Goal: Task Accomplishment & Management: Complete application form

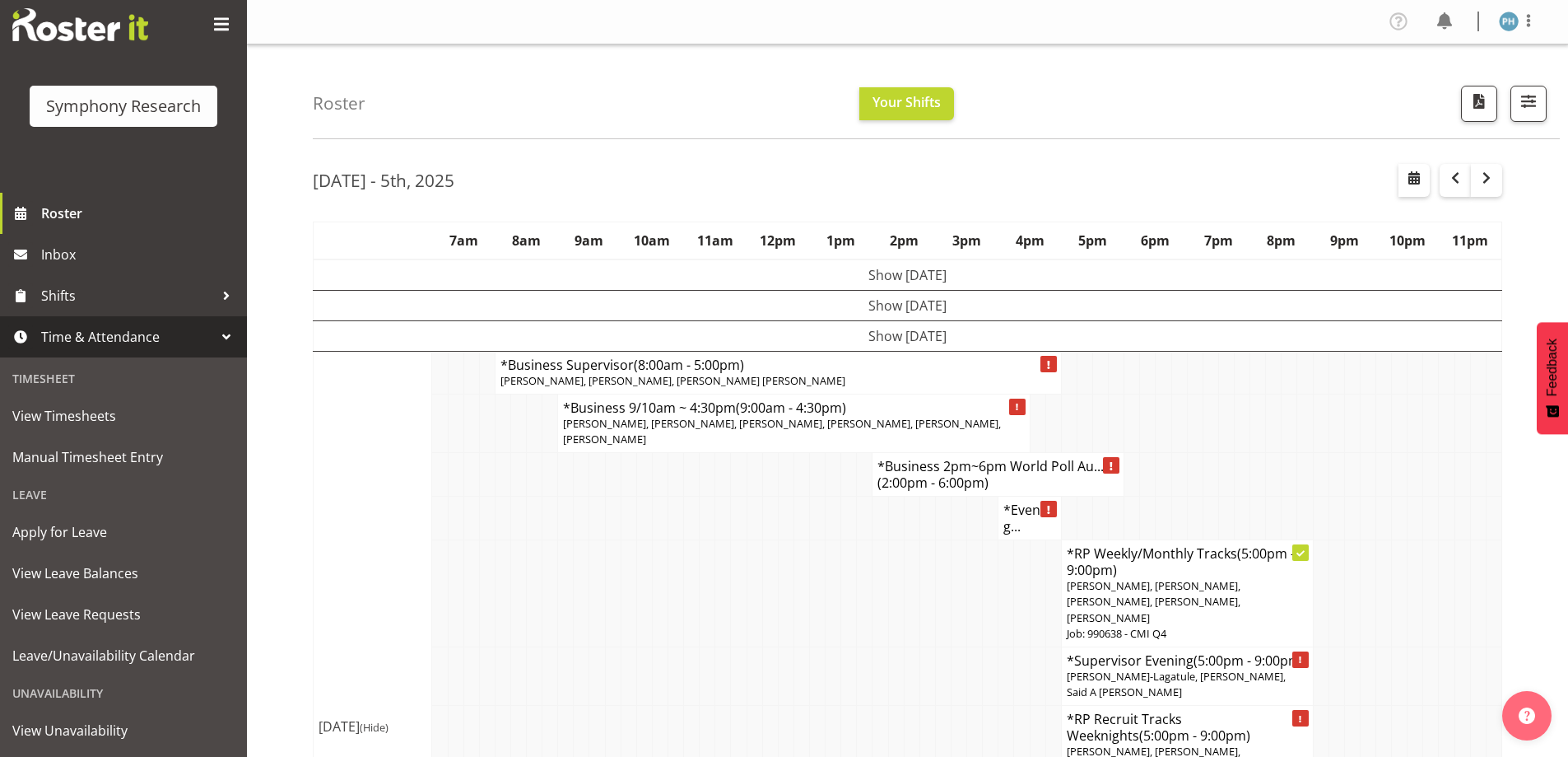
scroll to position [114, 0]
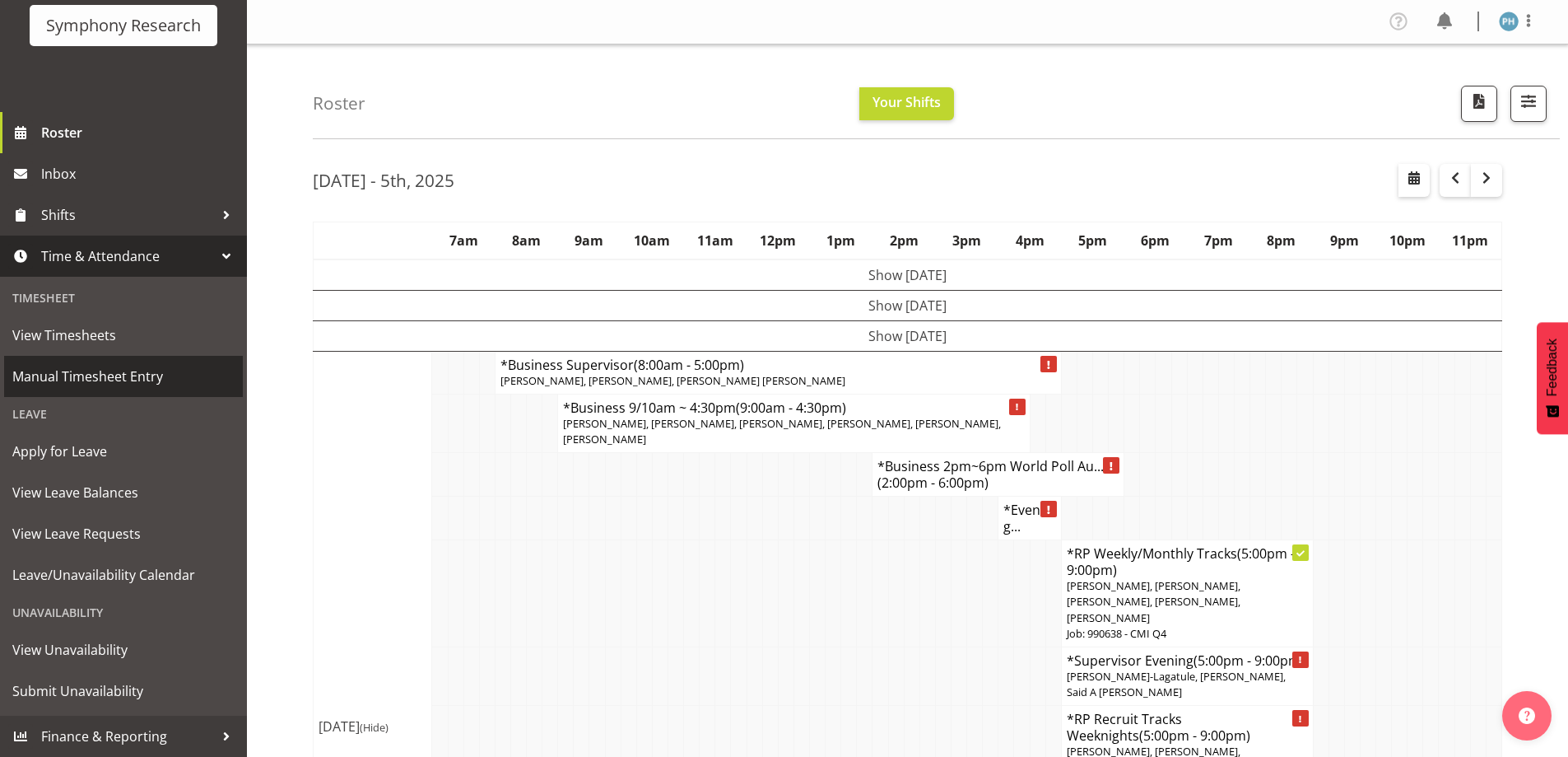
click at [121, 380] on span "Manual Timesheet Entry" at bounding box center [123, 376] width 222 height 25
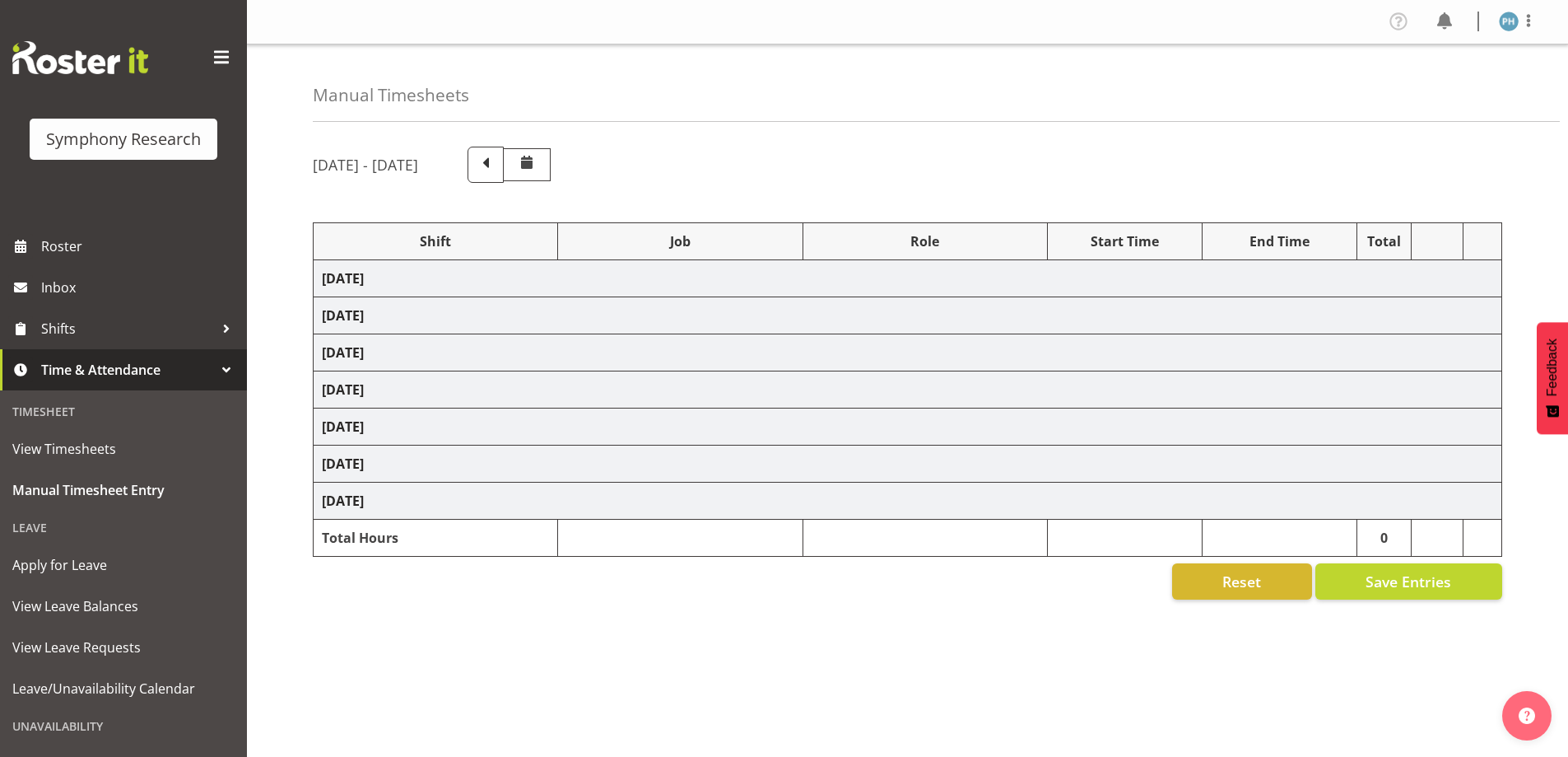
select select "56692"
select select "10499"
select select "47"
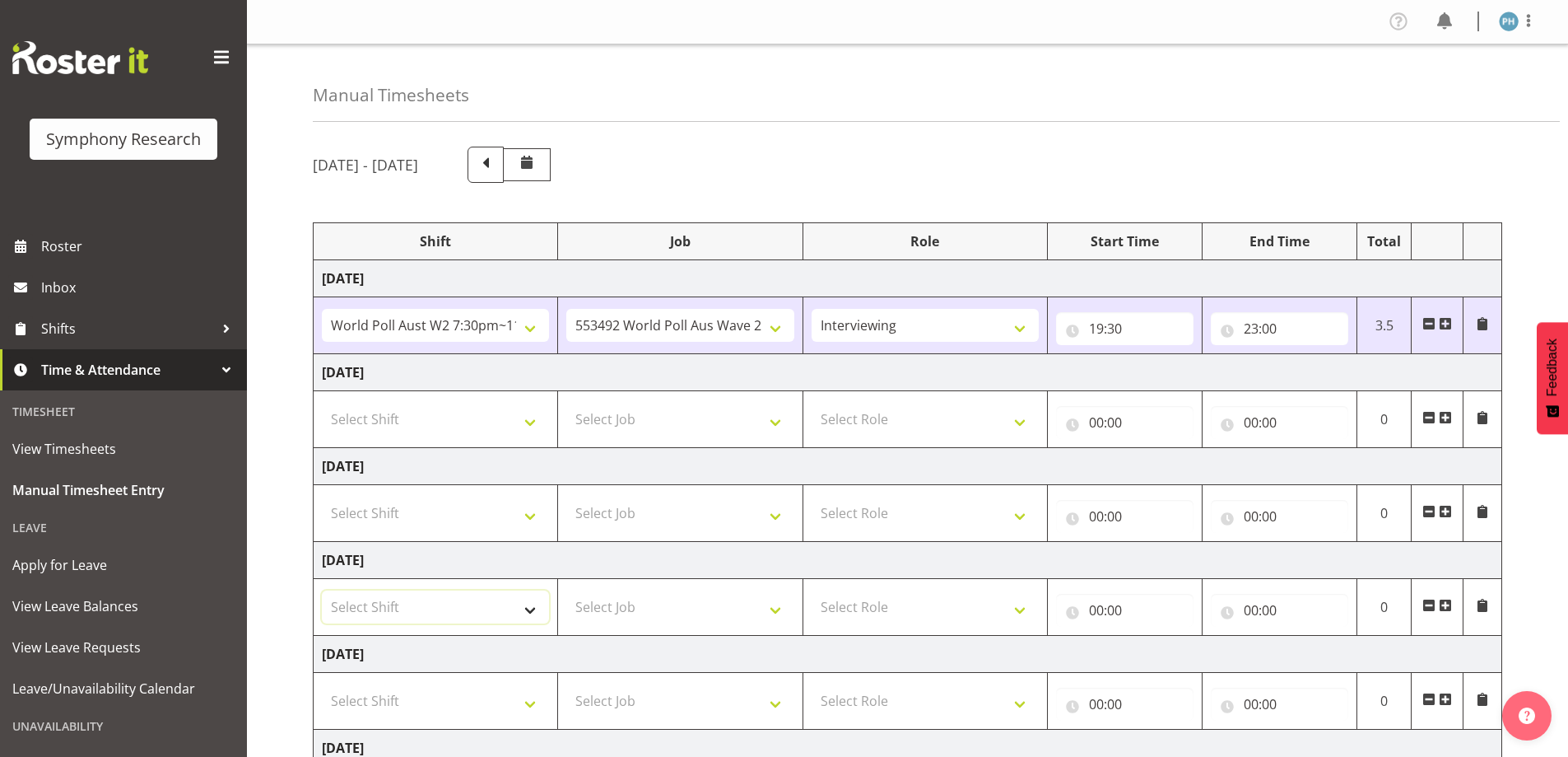
click at [523, 608] on select "Select Shift !!Weekend Residential (Roster IT Shift Label) *Business 9/10am ~ 4…" at bounding box center [435, 607] width 228 height 33
select select "56692"
click at [322, 591] on select "Select Shift !!Weekend Residential (Roster IT Shift Label) *Business 9/10am ~ 4…" at bounding box center [435, 607] width 228 height 33
click at [773, 613] on select "Select Job 550060 IF Admin 553492 World Poll Aus Wave 2 Main 2025 553493 World …" at bounding box center [680, 607] width 228 height 33
select select "10499"
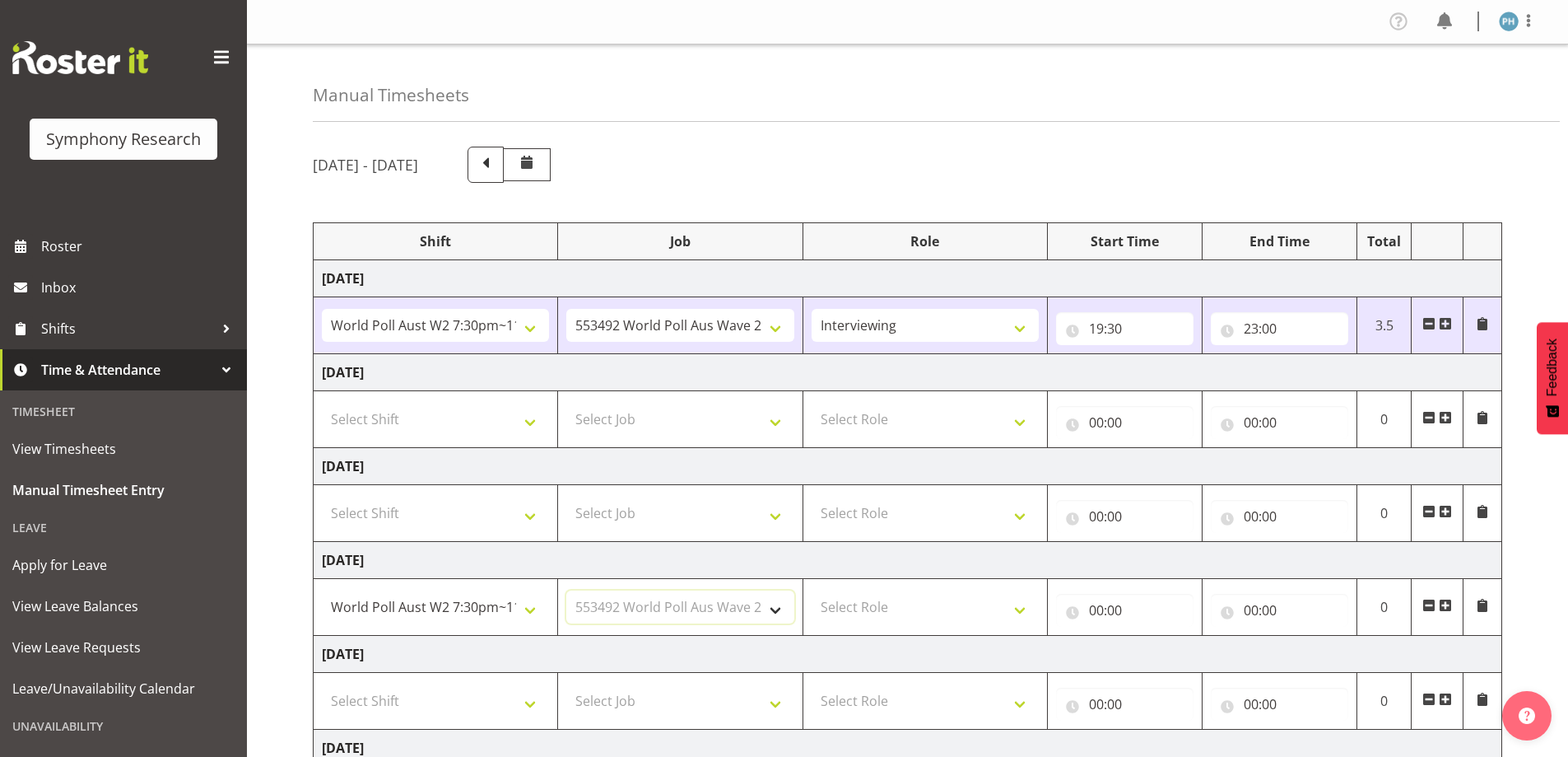
click at [566, 591] on select "Select Job 550060 IF Admin 553492 World Poll Aus Wave 2 Main 2025 553493 World …" at bounding box center [680, 607] width 228 height 33
click at [1026, 611] on select "Select Role Briefing Interviewing" at bounding box center [926, 607] width 228 height 33
select select "47"
click at [812, 591] on select "Select Role Briefing Interviewing" at bounding box center [926, 607] width 228 height 33
click at [1093, 607] on input "00:00" at bounding box center [1124, 610] width 137 height 33
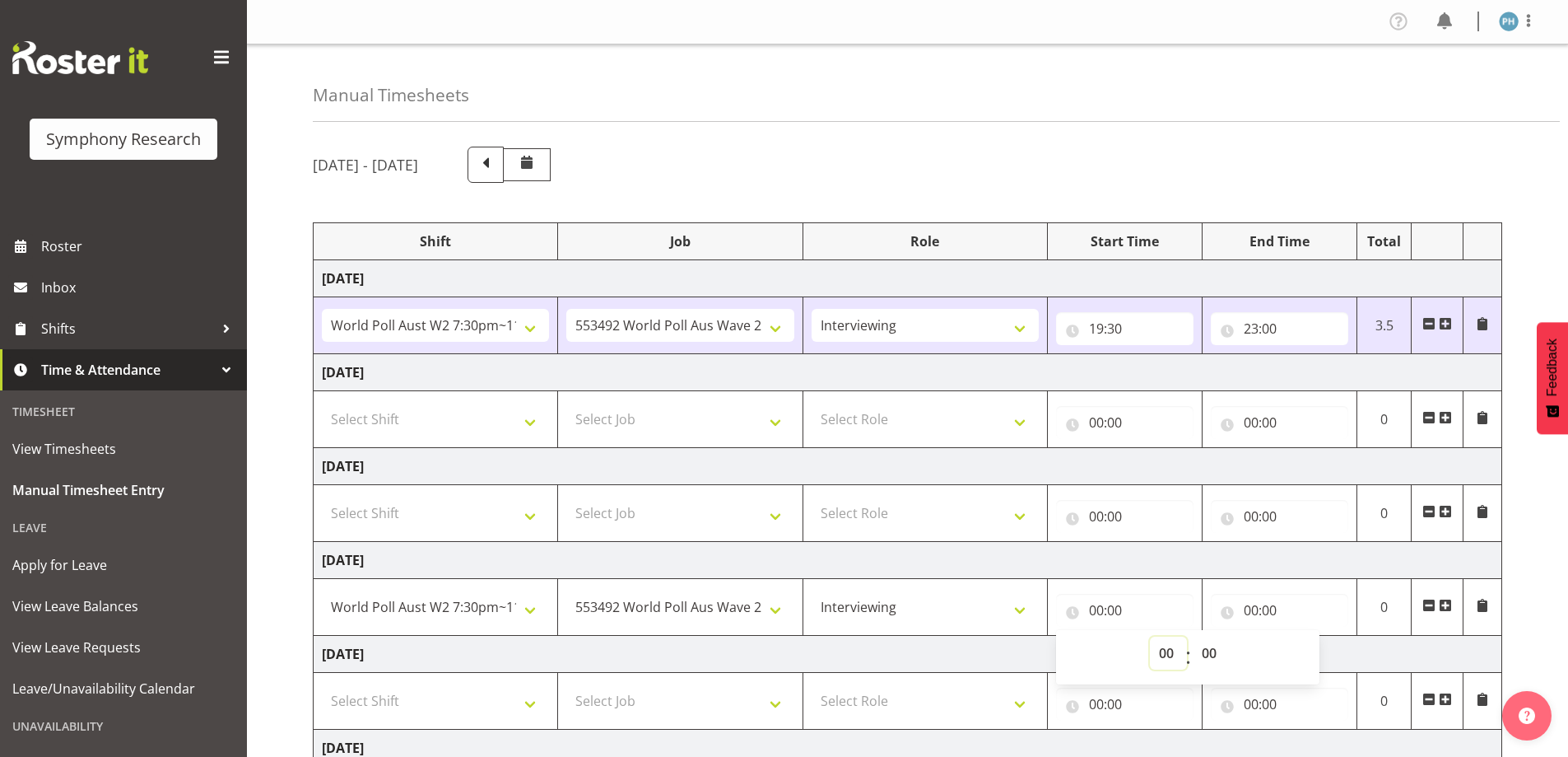
click at [1159, 648] on select "00 01 02 03 04 05 06 07 08 09 10 11 12 13 14 15 16 17 18 19 20 21 22 23" at bounding box center [1168, 653] width 37 height 33
select select "19"
click at [1150, 636] on select "00 01 02 03 04 05 06 07 08 09 10 11 12 13 14 15 16 17 18 19 20 21 22 23" at bounding box center [1168, 653] width 37 height 33
type input "19:00"
click at [1212, 652] on select "00 01 02 03 04 05 06 07 08 09 10 11 12 13 14 15 16 17 18 19 20 21 22 23 24 25 2…" at bounding box center [1211, 653] width 37 height 33
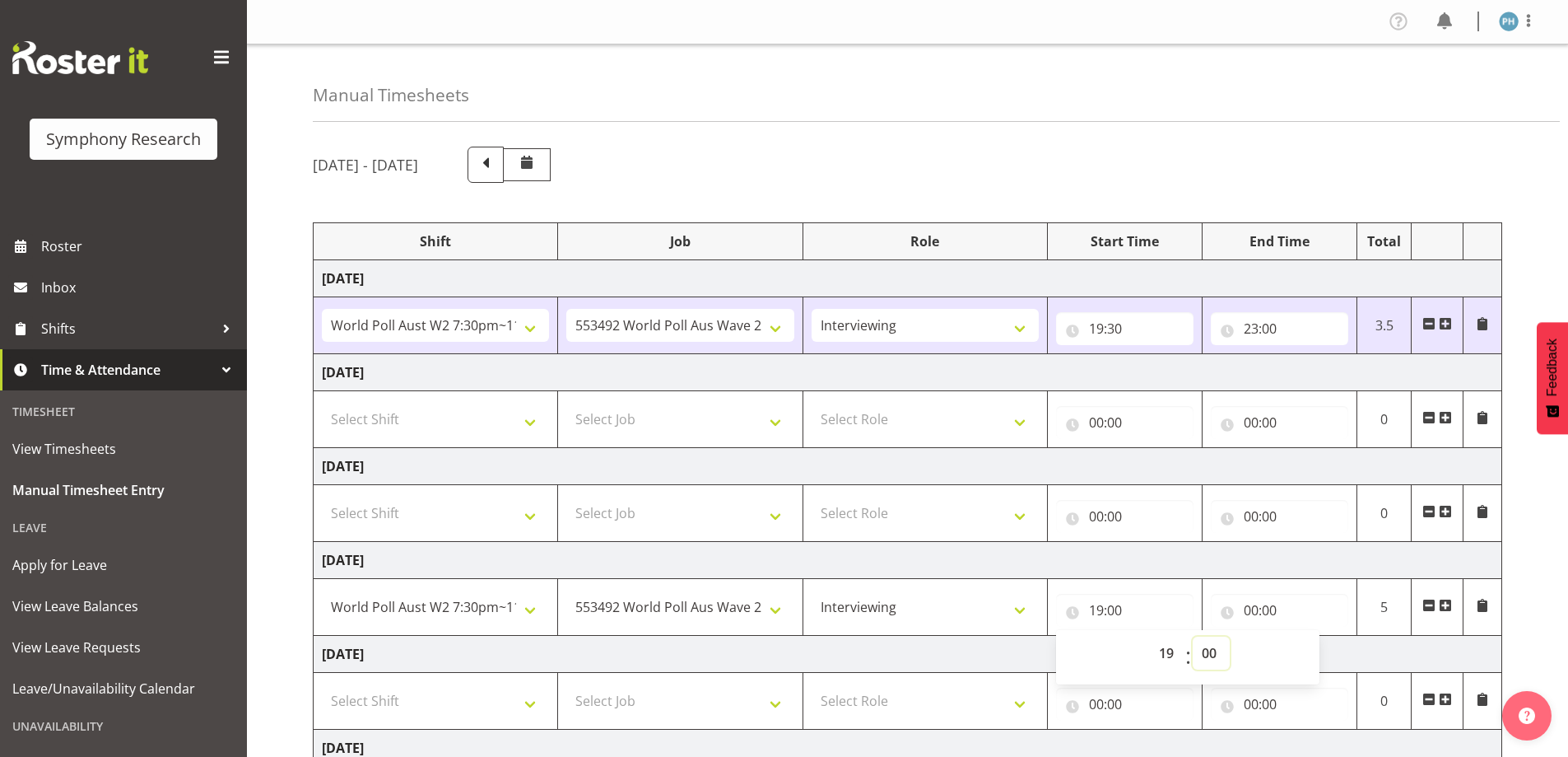
select select "30"
click at [1193, 636] on select "00 01 02 03 04 05 06 07 08 09 10 11 12 13 14 15 16 17 18 19 20 21 22 23 24 25 2…" at bounding box center [1211, 653] width 37 height 33
type input "19:30"
click at [1251, 608] on input "00:00" at bounding box center [1279, 610] width 137 height 33
click at [1307, 649] on select "00 01 02 03 04 05 06 07 08 09 10 11 12 13 14 15 16 17 18 19 20 21 22 23" at bounding box center [1323, 653] width 37 height 33
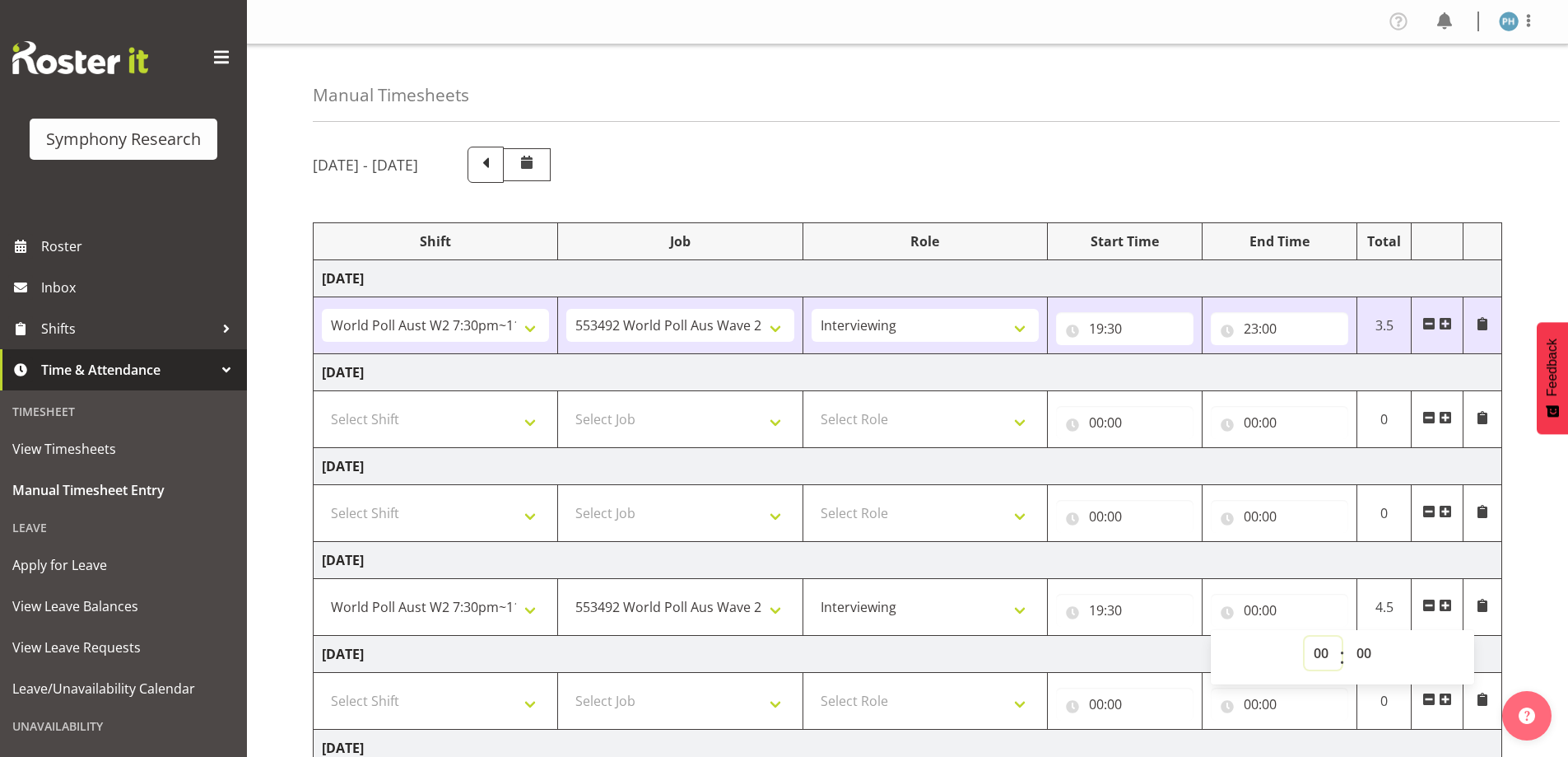
select select "23"
click at [1305, 636] on select "00 01 02 03 04 05 06 07 08 09 10 11 12 13 14 15 16 17 18 19 20 21 22 23" at bounding box center [1323, 653] width 37 height 33
type input "23:00"
click at [1365, 651] on select "00 01 02 03 04 05 06 07 08 09 10 11 12 13 14 15 16 17 18 19 20 21 22 23 24 25 2…" at bounding box center [1365, 653] width 37 height 33
select select "4"
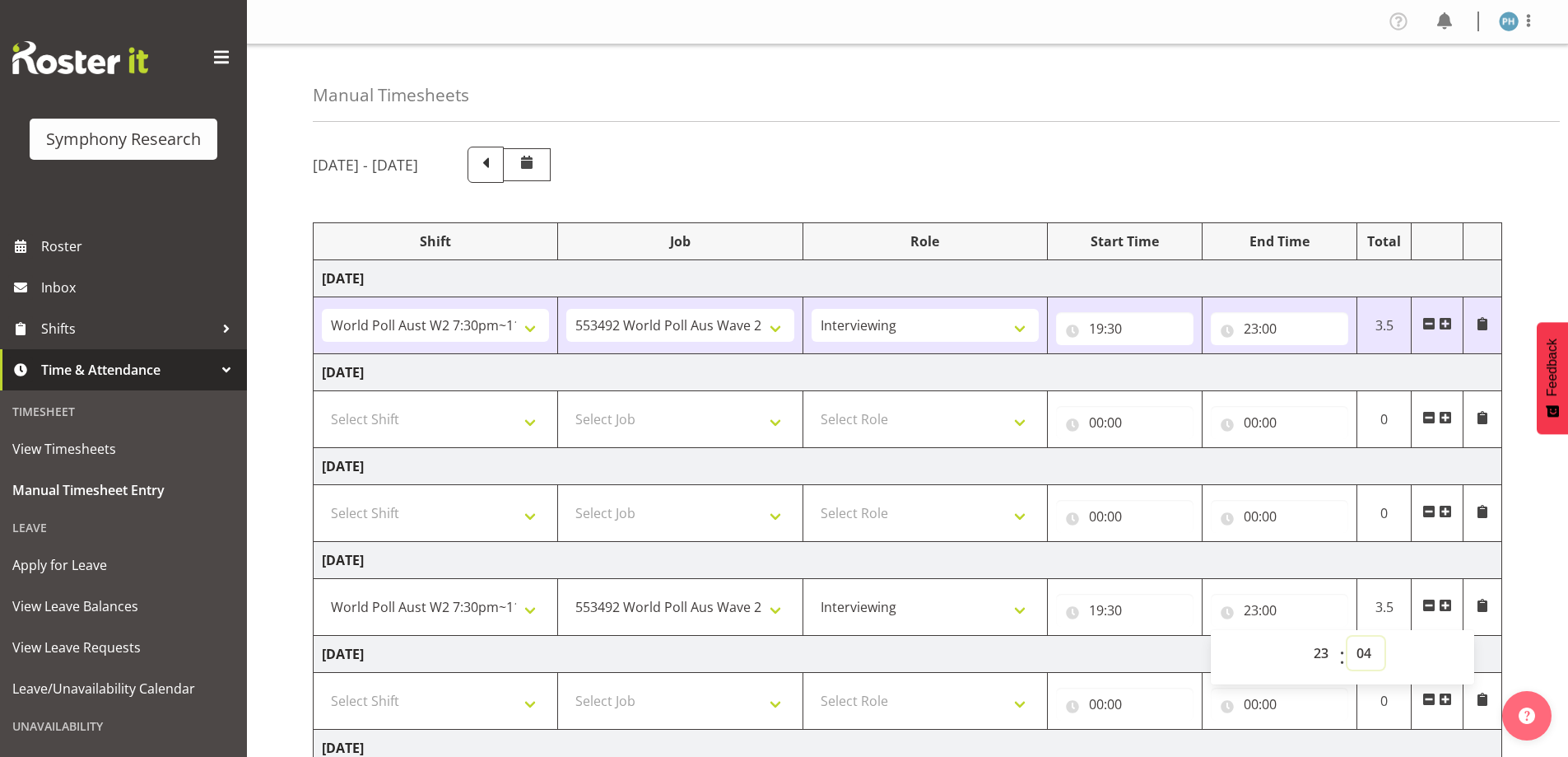
click at [1347, 636] on select "00 01 02 03 04 05 06 07 08 09 10 11 12 13 14 15 16 17 18 19 20 21 22 23 24 25 2…" at bounding box center [1365, 653] width 37 height 33
type input "23:04"
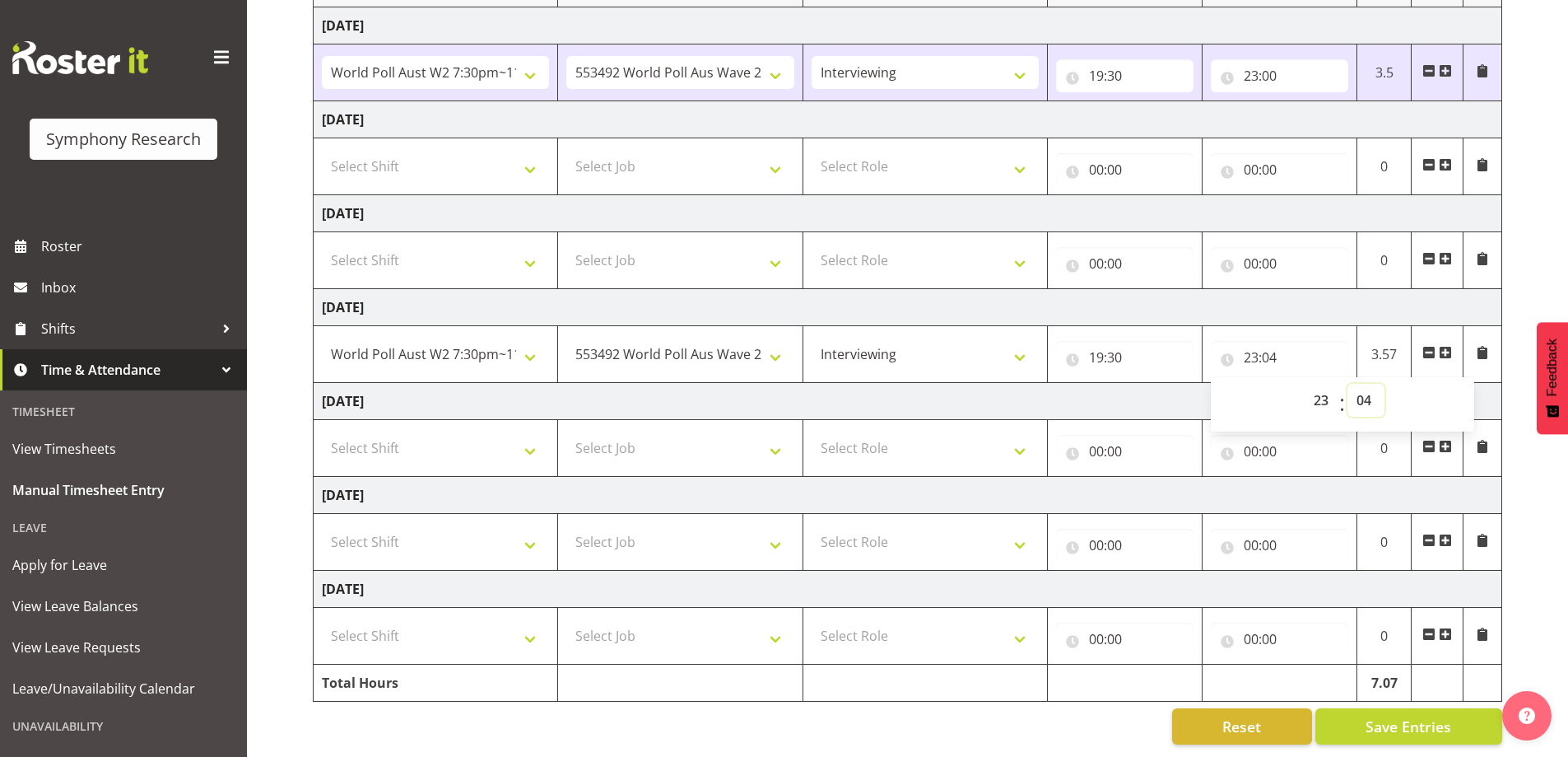
scroll to position [265, 0]
click at [1436, 716] on span "Save Entries" at bounding box center [1408, 726] width 85 height 22
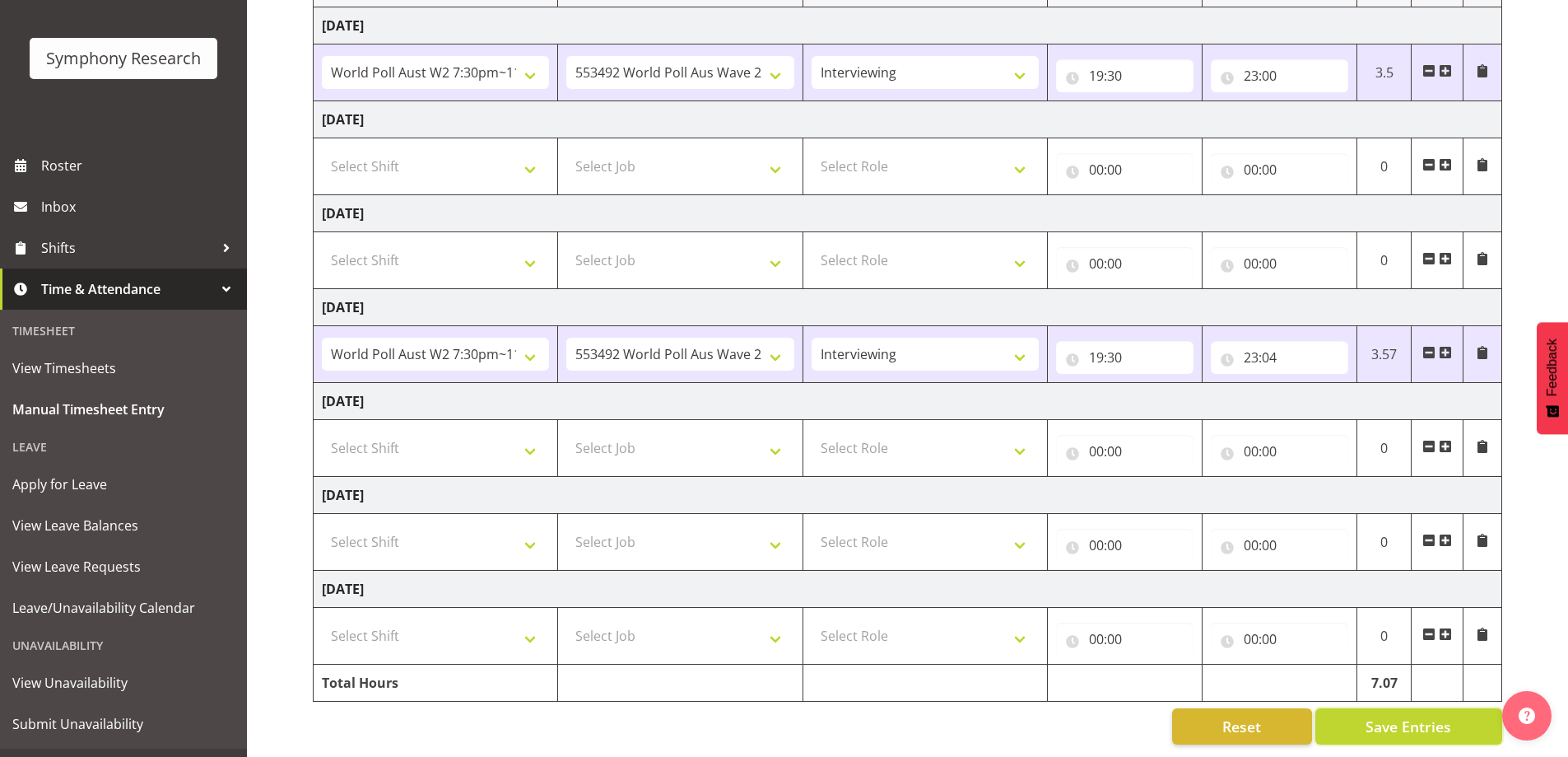
scroll to position [114, 0]
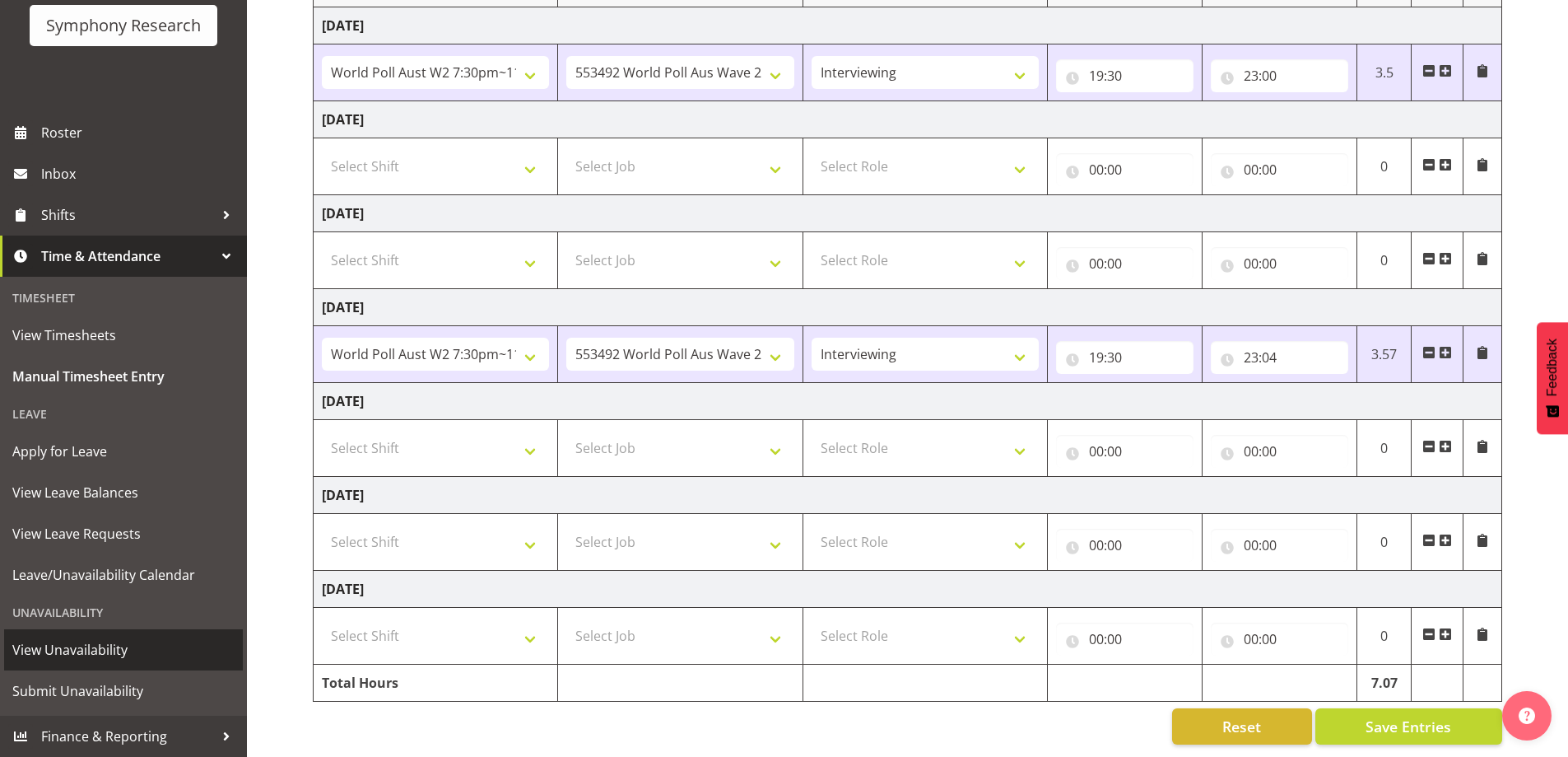
click at [96, 652] on span "View Unavailability" at bounding box center [123, 649] width 222 height 25
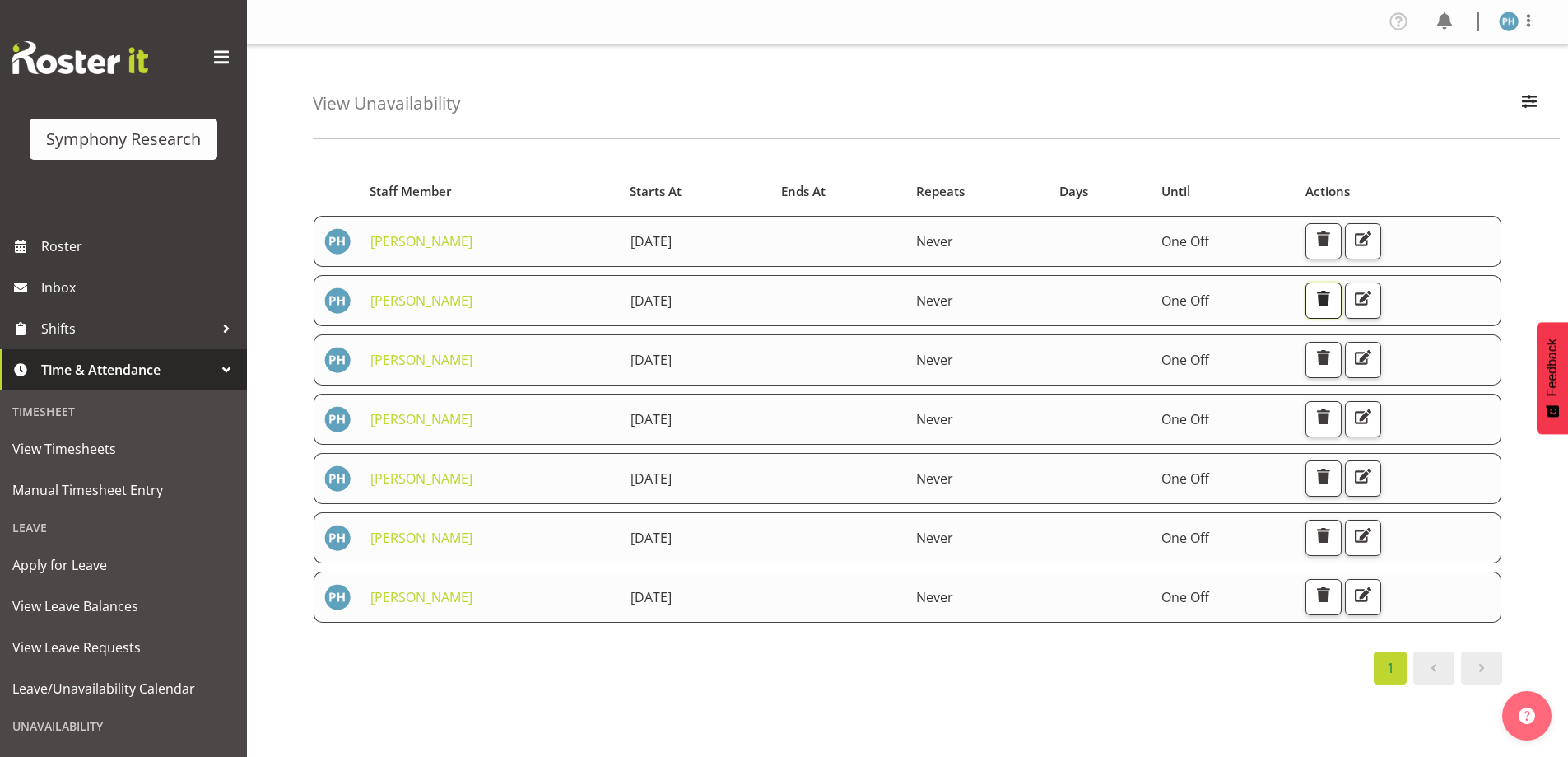
click at [1341, 310] on button "button" at bounding box center [1323, 301] width 36 height 36
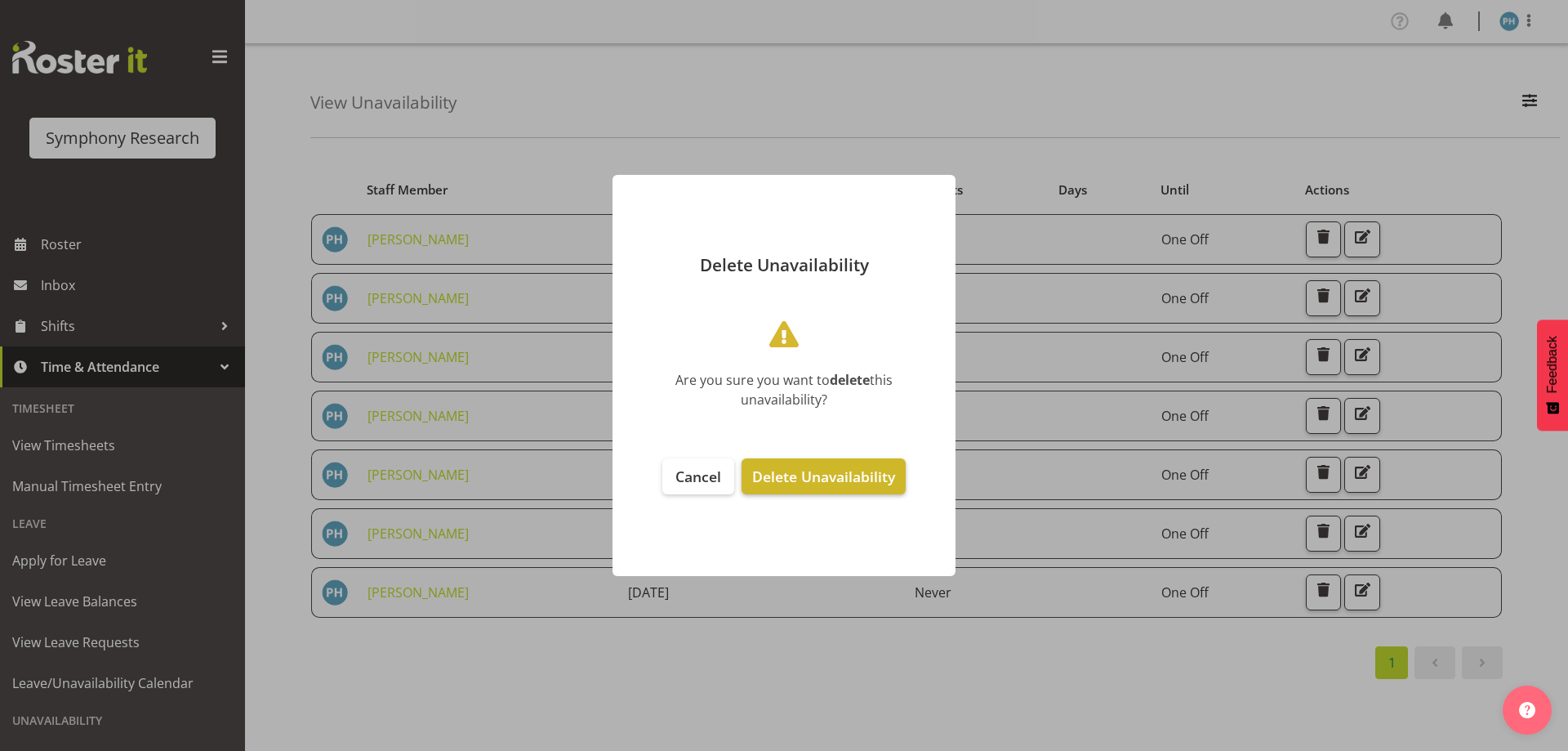
click at [830, 469] on span "Delete Unavailability" at bounding box center [823, 476] width 143 height 20
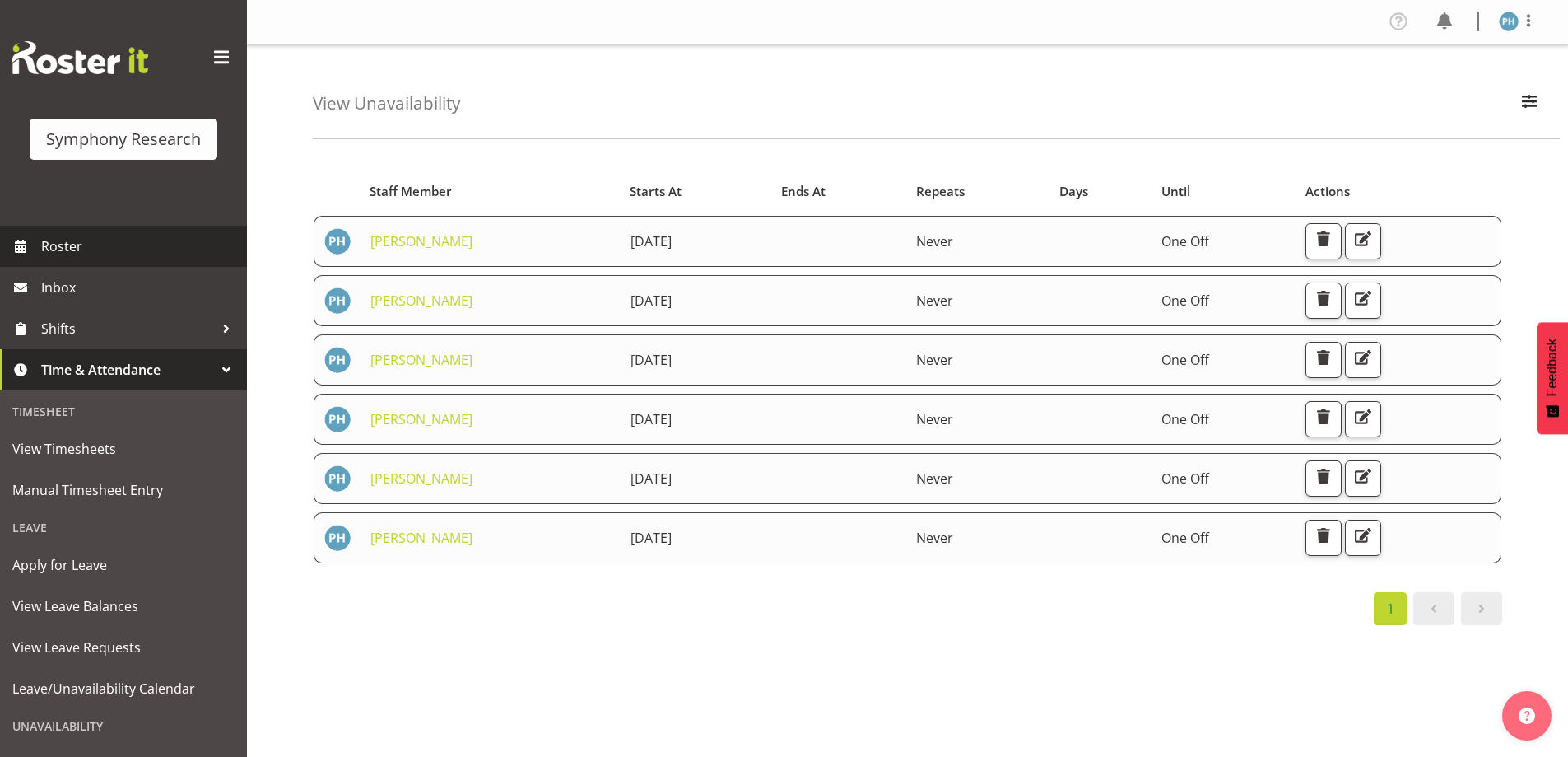
click at [75, 257] on span "Roster" at bounding box center [140, 246] width 197 height 25
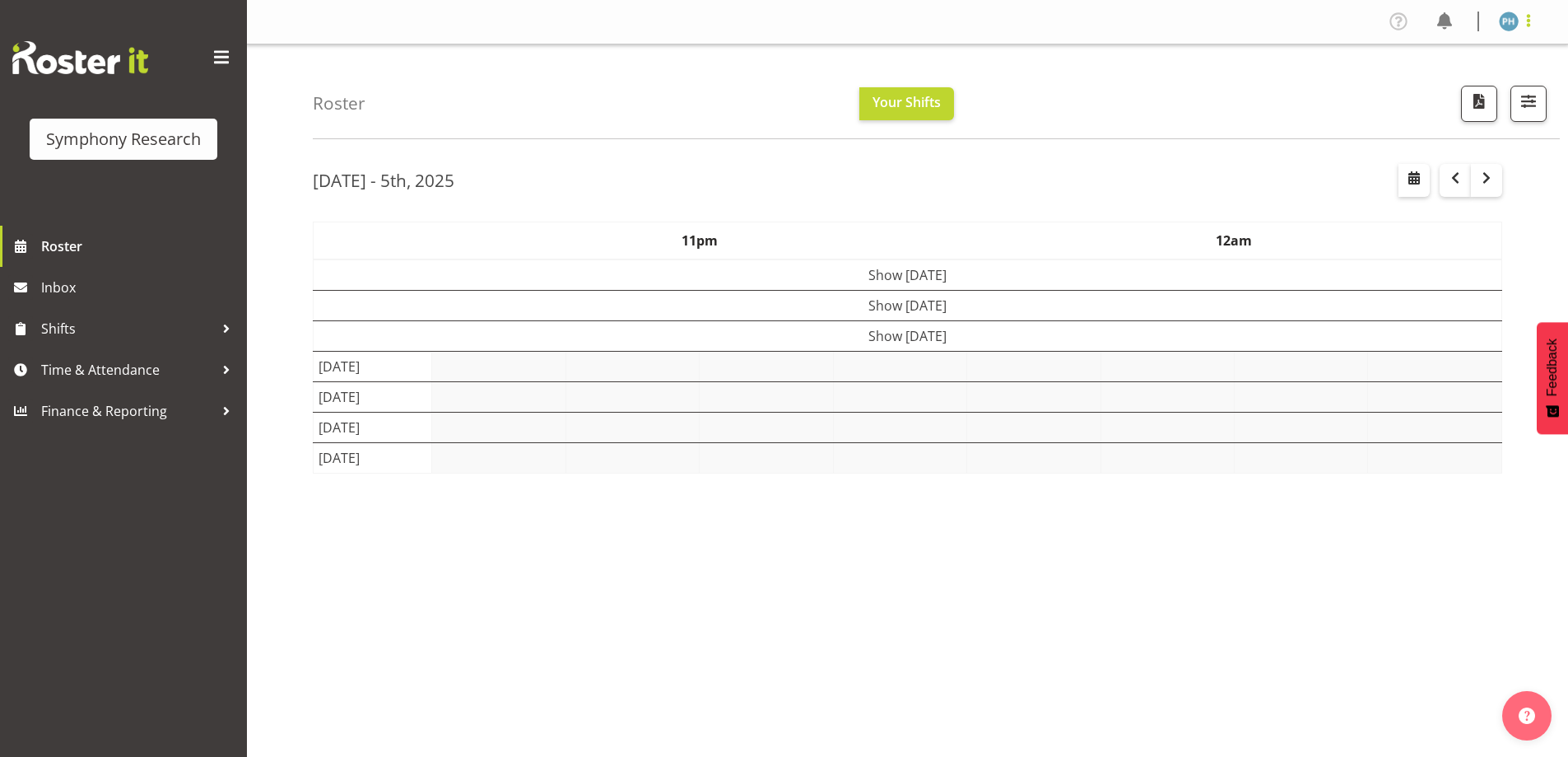
click at [1530, 23] on span at bounding box center [1528, 20] width 20 height 20
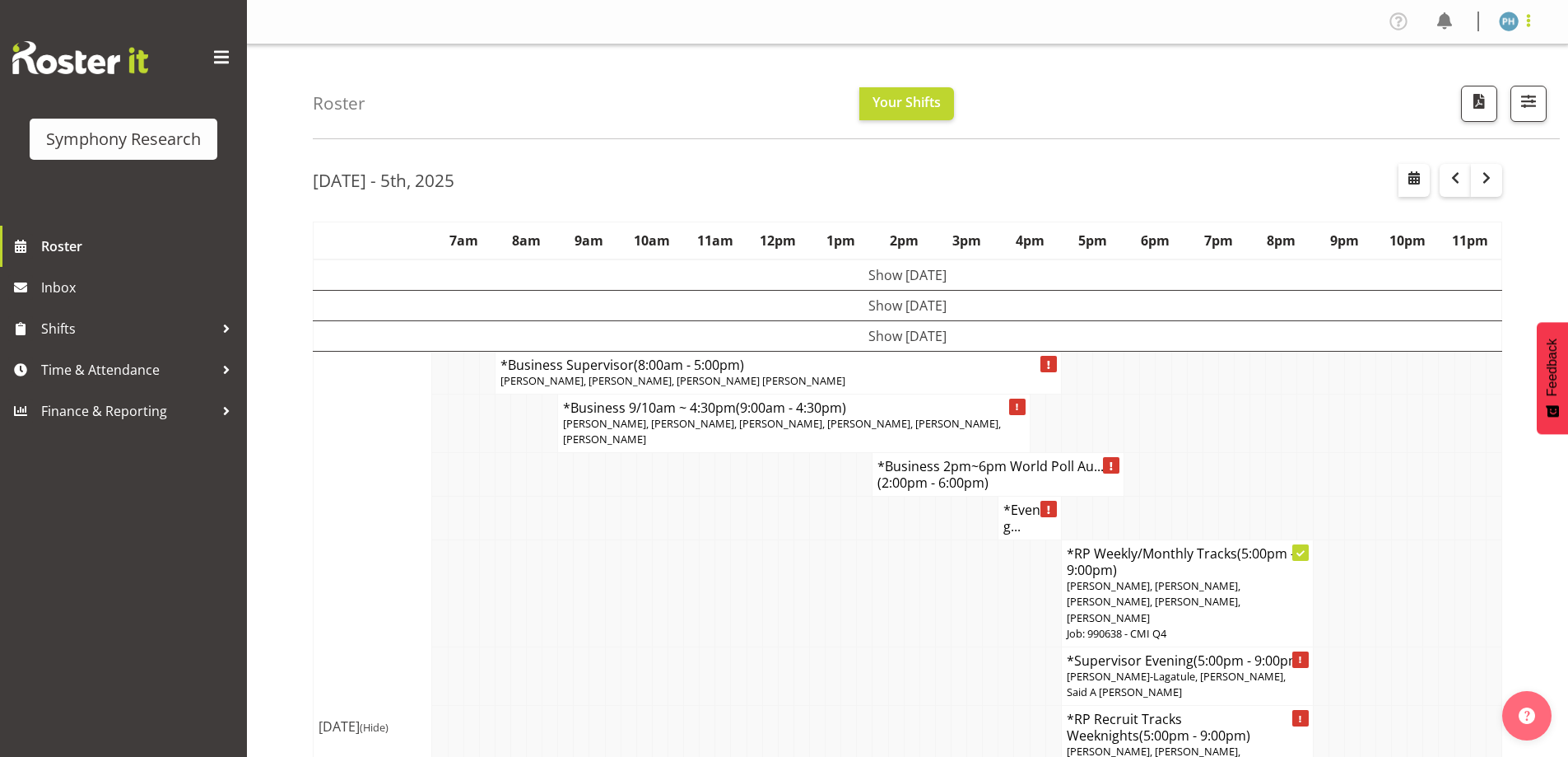
click at [1530, 23] on span at bounding box center [1528, 20] width 20 height 20
click at [1443, 87] on link "Log Out" at bounding box center [1459, 86] width 158 height 29
